Goal: Task Accomplishment & Management: Manage account settings

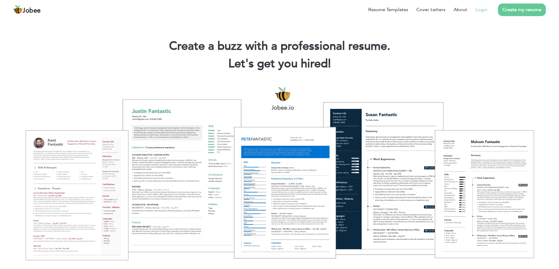
click at [483, 14] on li "Login" at bounding box center [477, 9] width 20 height 15
click at [484, 10] on link "Login" at bounding box center [481, 9] width 12 height 7
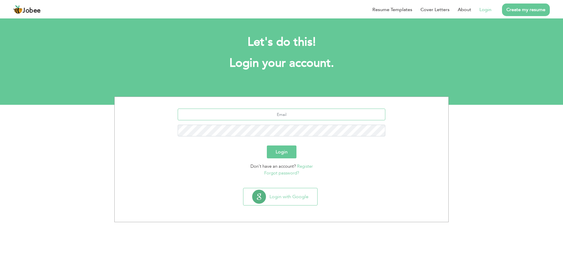
click at [281, 113] on input "text" at bounding box center [282, 115] width 208 height 12
type input "[EMAIL_ADDRESS][DOMAIN_NAME]"
click at [267, 146] on button "Login" at bounding box center [282, 152] width 30 height 13
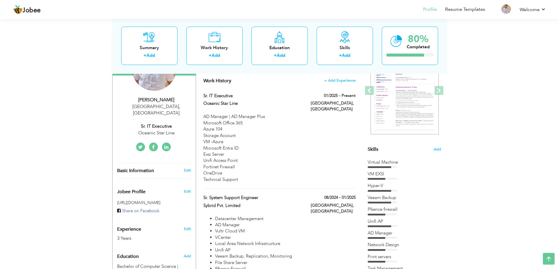
scroll to position [72, 0]
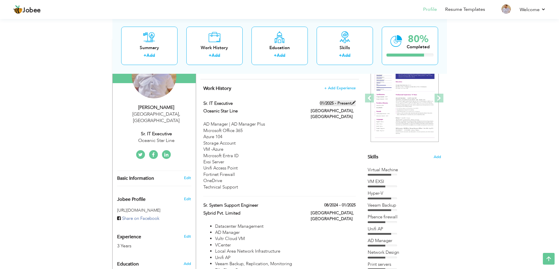
click at [338, 103] on label "01/2025 - Present" at bounding box center [338, 104] width 36 height 6
type input "Sr. IT Executive"
type input "Oceanic Star Line"
type input "01/2025"
type input "Pakistan"
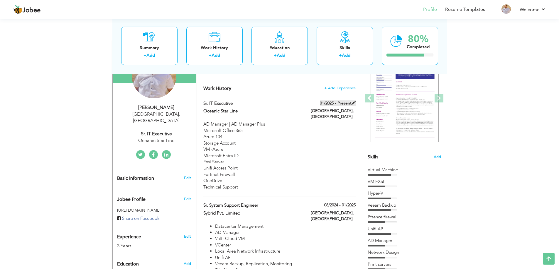
type input "Karachi"
checkbox input "true"
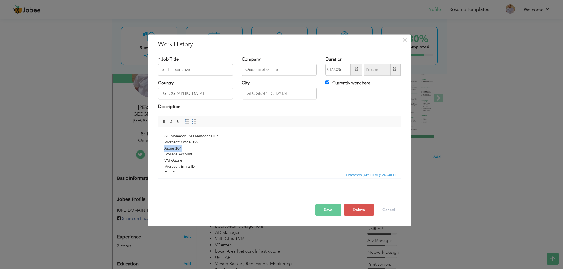
drag, startPoint x: 163, startPoint y: 147, endPoint x: 155, endPoint y: 147, distance: 7.6
click at [158, 147] on html "AD Manager | AD Manager Plus Microsoft Office 365 Azure 104 Storage Account VM …" at bounding box center [279, 167] width 242 height 79
drag, startPoint x: 184, startPoint y: 155, endPoint x: 159, endPoint y: 155, distance: 25.2
click at [159, 155] on html "AD Manager | AD Manager Plus Microsoft Office 365 Storage Account VM -Azure Mic…" at bounding box center [279, 164] width 242 height 73
click at [195, 155] on body "AD Manager | AD Manager Plus Microsoft Office 365 Storage Account VM -Azure Mic…" at bounding box center [279, 163] width 230 height 61
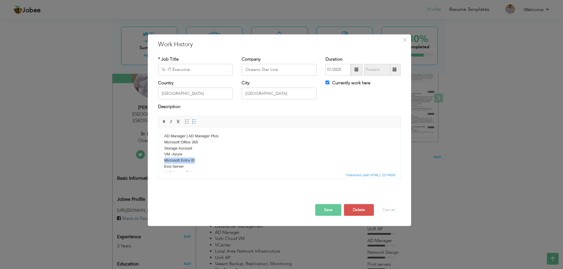
drag, startPoint x: 173, startPoint y: 161, endPoint x: 161, endPoint y: 161, distance: 11.7
click at [161, 161] on html "AD Manager | AD Manager Plus Microsoft Office 365 Storage Account VM -Azure Mic…" at bounding box center [279, 164] width 242 height 73
click at [332, 211] on button "Save" at bounding box center [328, 210] width 26 height 12
